Goal: Check status: Check status

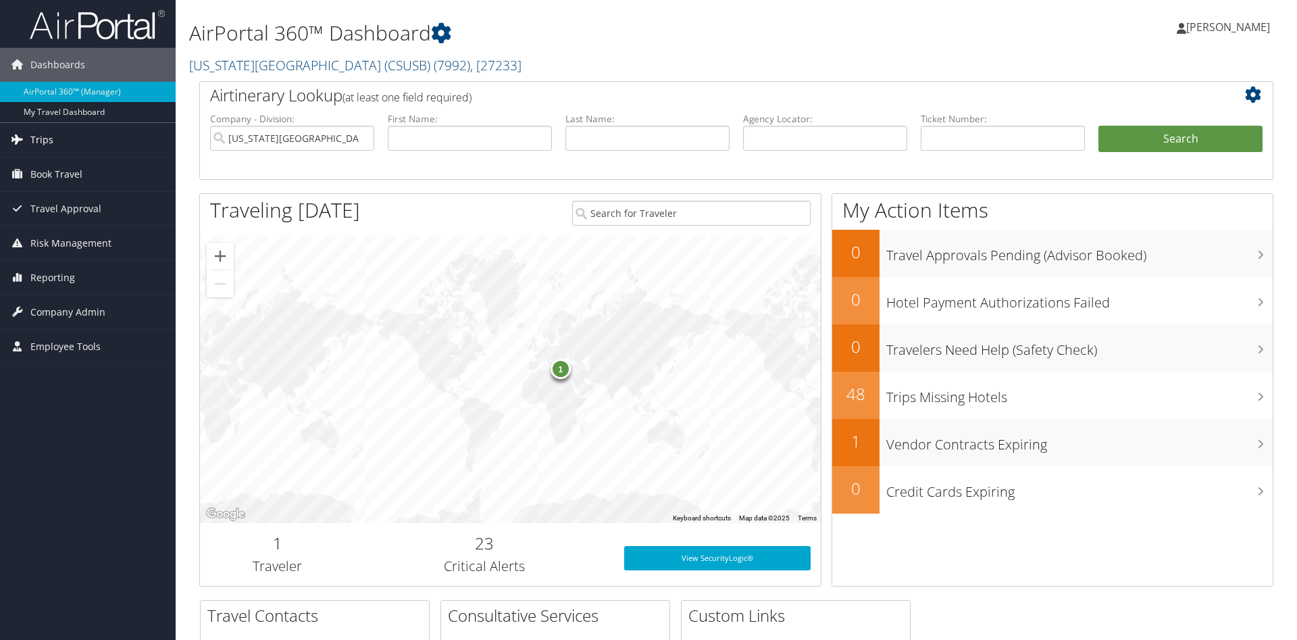
click at [34, 138] on span "Trips" at bounding box center [41, 140] width 23 height 34
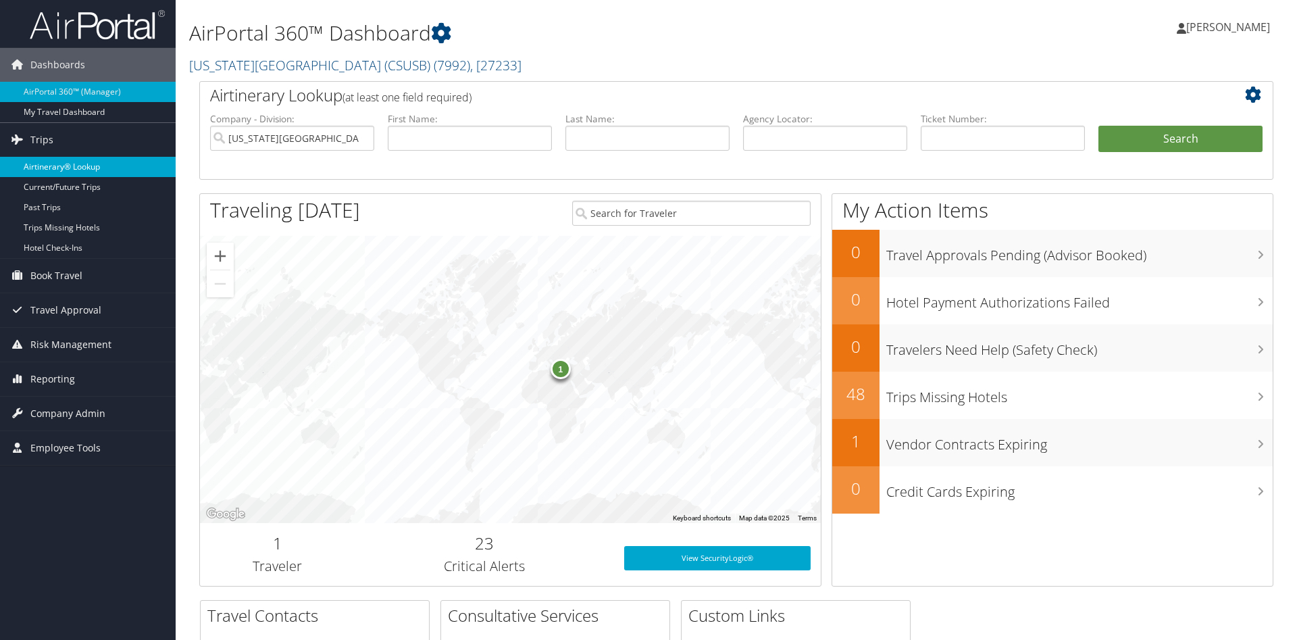
click at [103, 161] on link "Airtinerary® Lookup" at bounding box center [88, 167] width 176 height 20
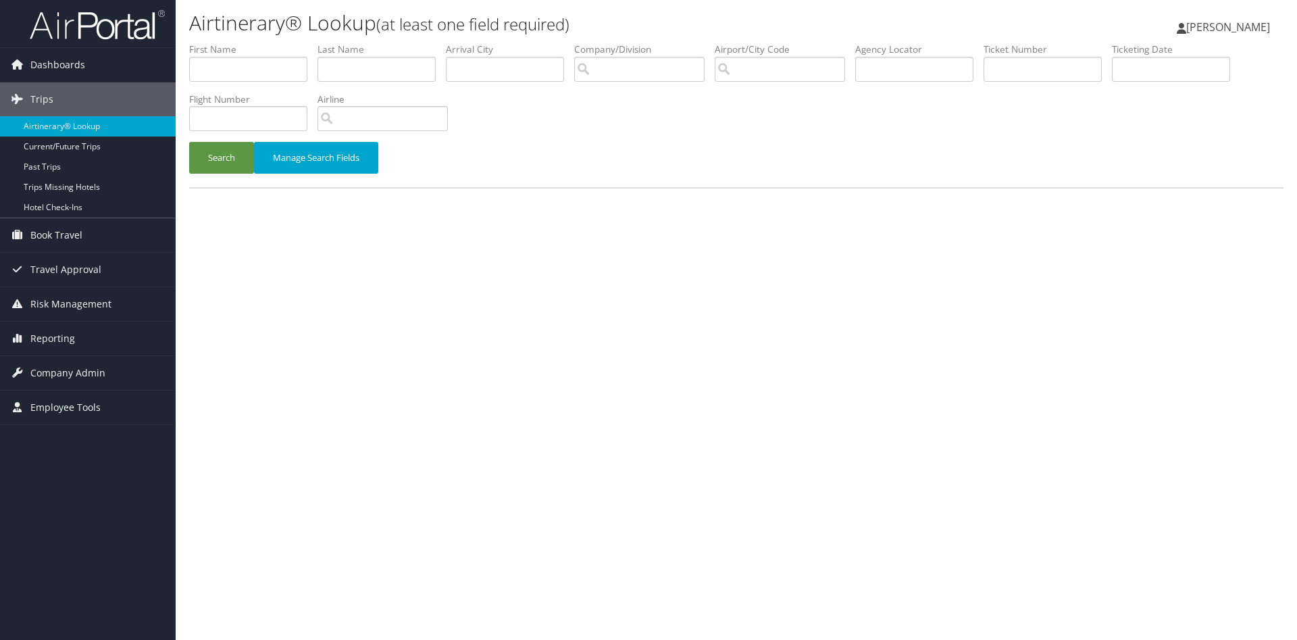
click at [1081, 79] on li "Ticket Number" at bounding box center [1047, 67] width 128 height 49
click at [1075, 70] on input "text" at bounding box center [1042, 69] width 118 height 25
paste input "8900897709740"
type input "8900897709740"
click at [189, 142] on button "Search" at bounding box center [221, 158] width 65 height 32
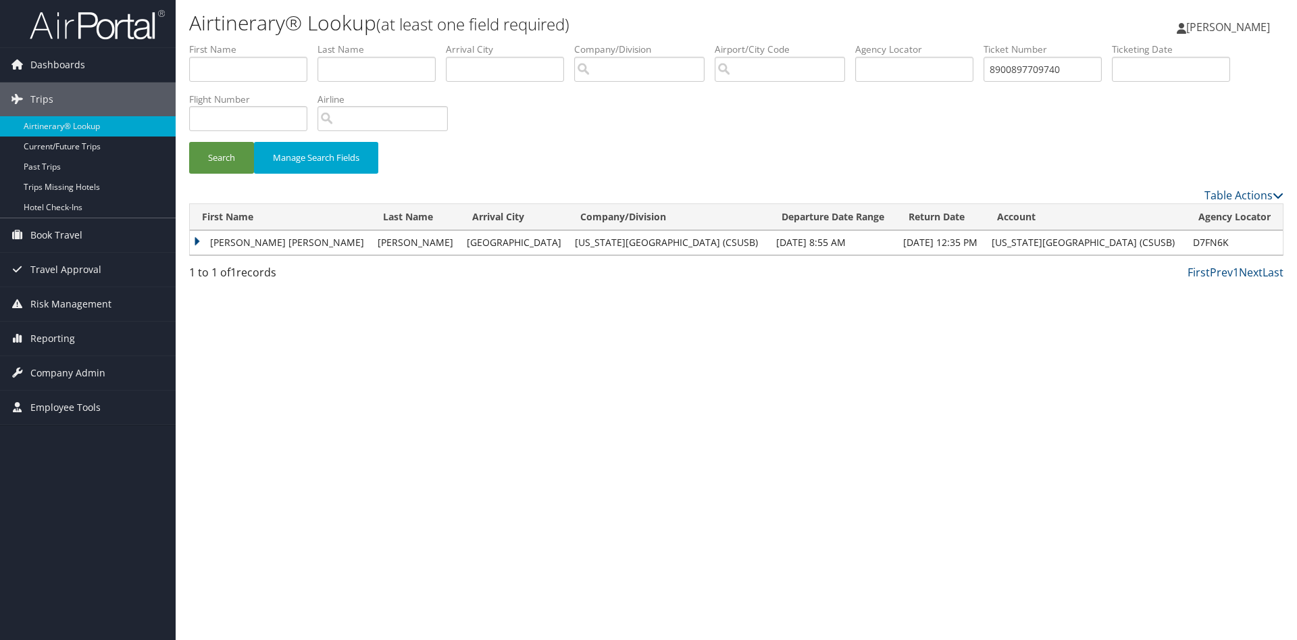
click at [301, 240] on td "JENNIFER PATRICIA" at bounding box center [280, 242] width 181 height 24
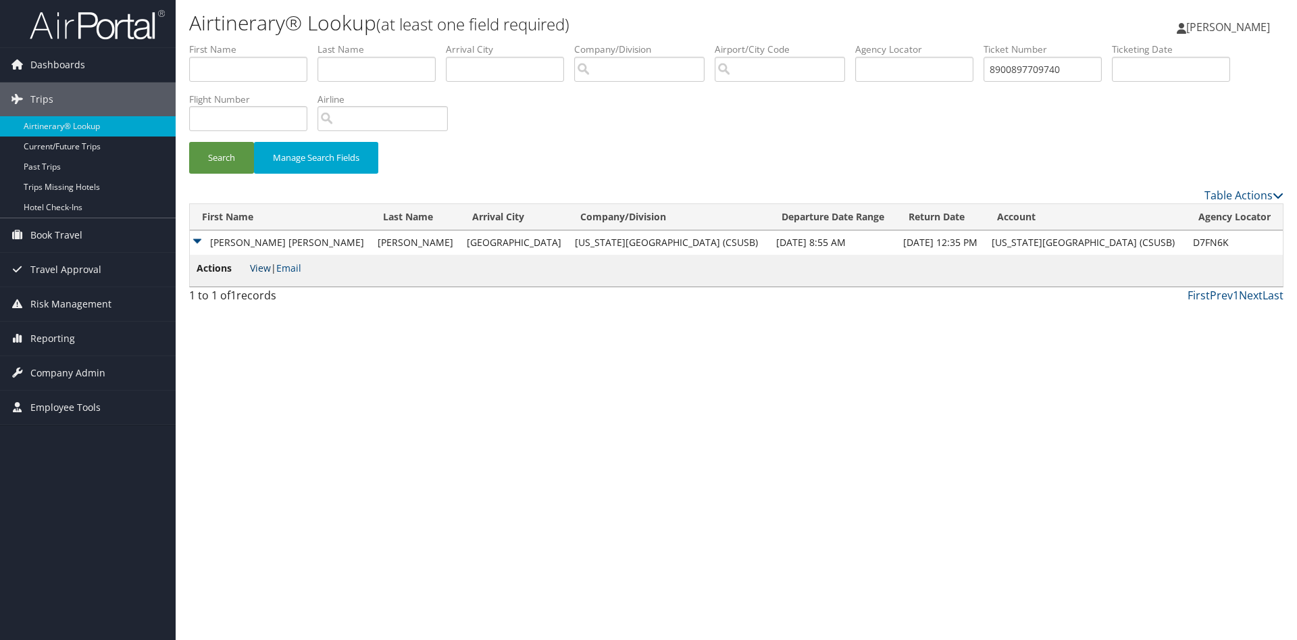
click at [263, 271] on link "View" at bounding box center [260, 267] width 21 height 13
